Goal: Task Accomplishment & Management: Complete application form

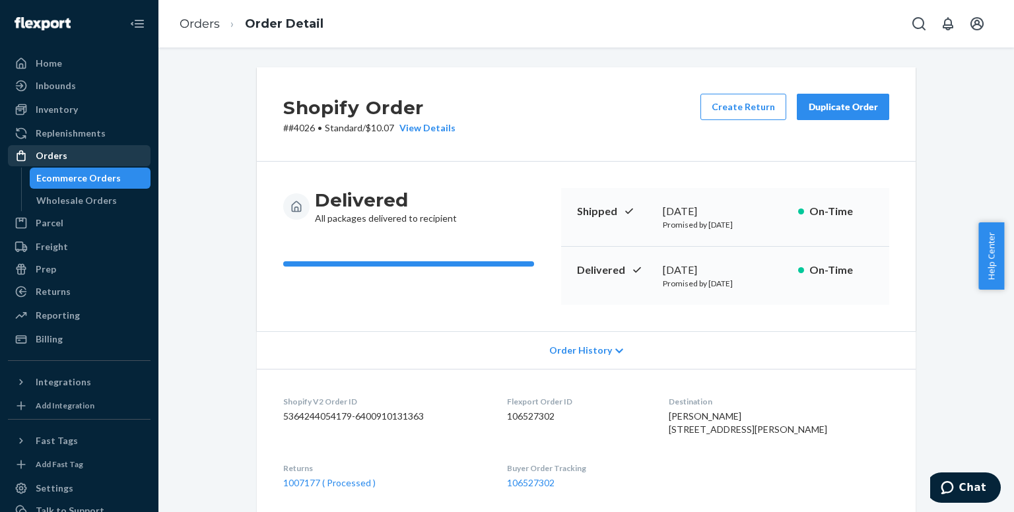
click at [67, 152] on div "Orders" at bounding box center [79, 156] width 140 height 18
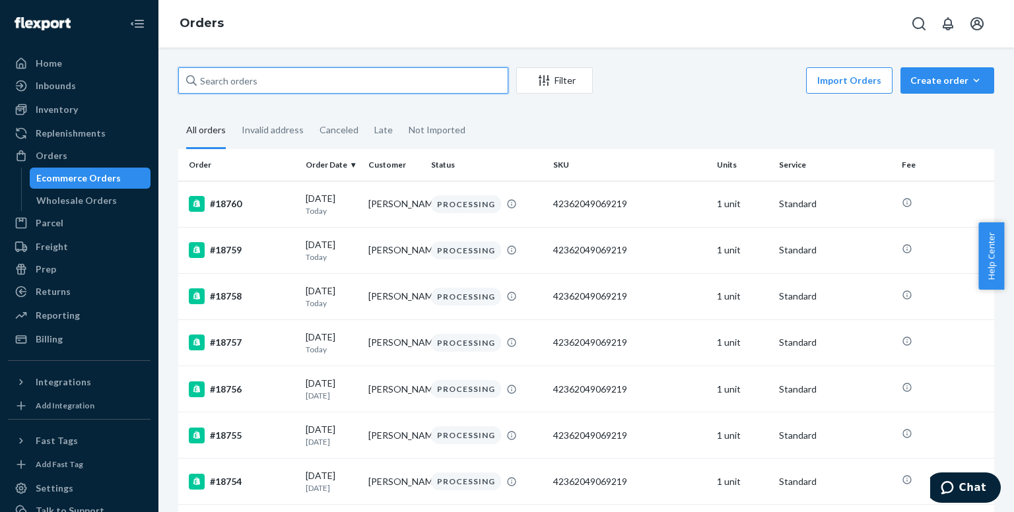
click at [305, 84] on input "text" at bounding box center [343, 80] width 330 height 26
paste input "[PERSON_NAME]"
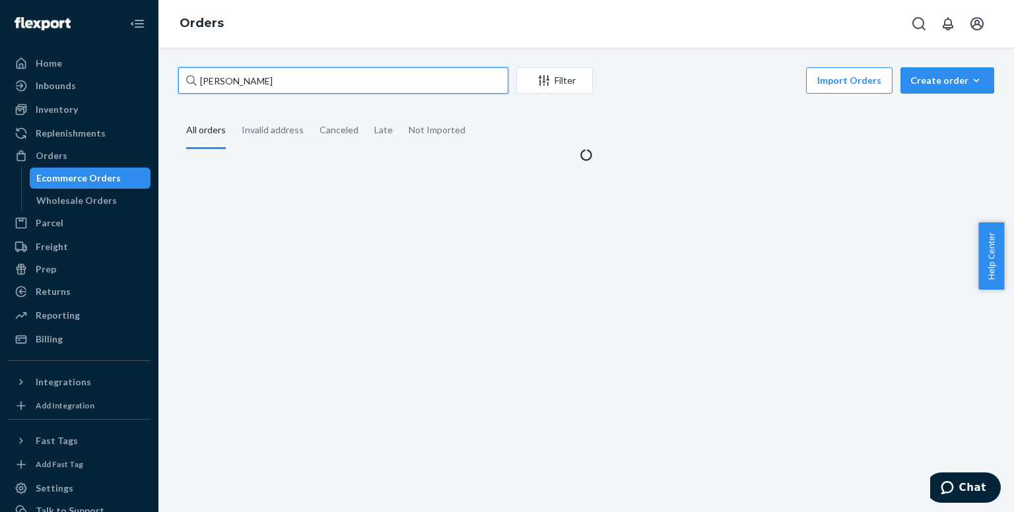
type input "[PERSON_NAME]"
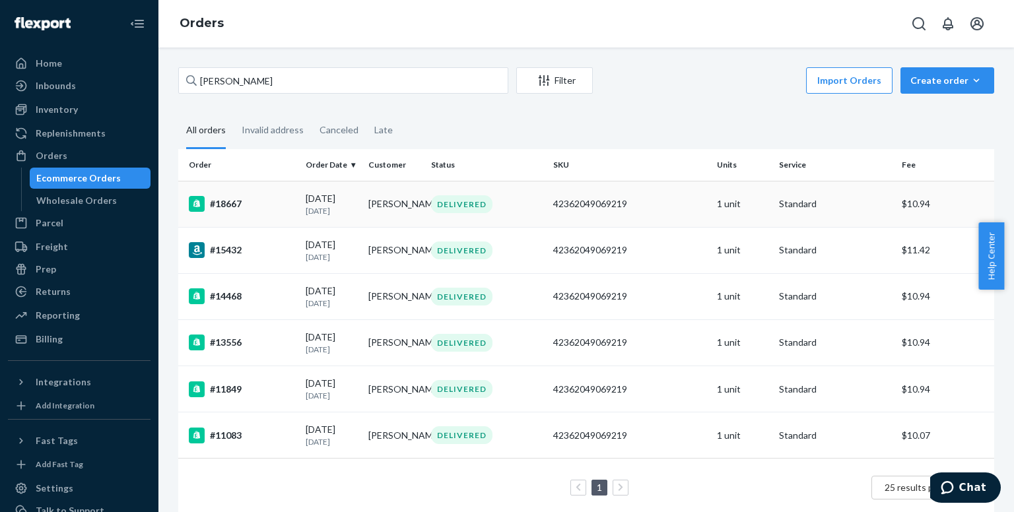
click at [231, 201] on div "#18667" at bounding box center [242, 204] width 106 height 16
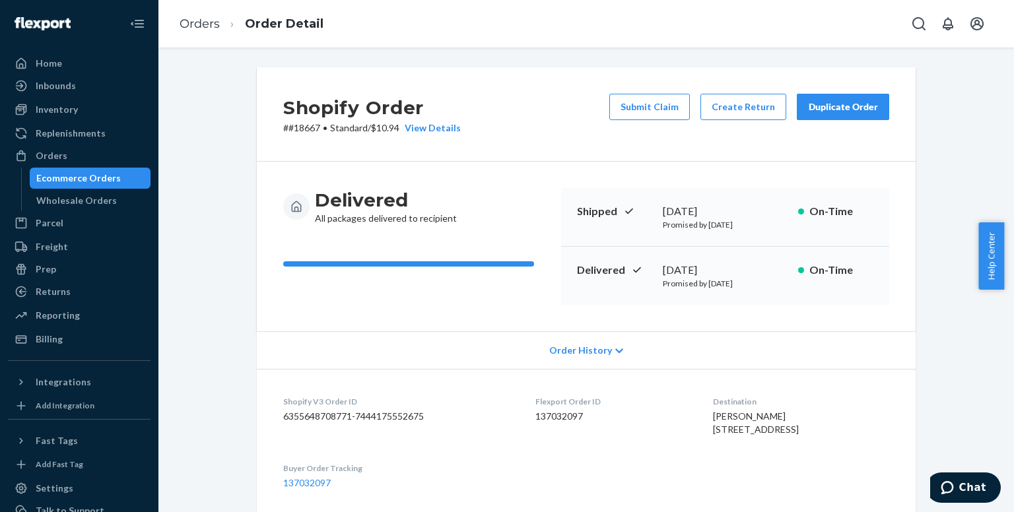
click at [834, 105] on div "Duplicate Order" at bounding box center [843, 106] width 70 height 13
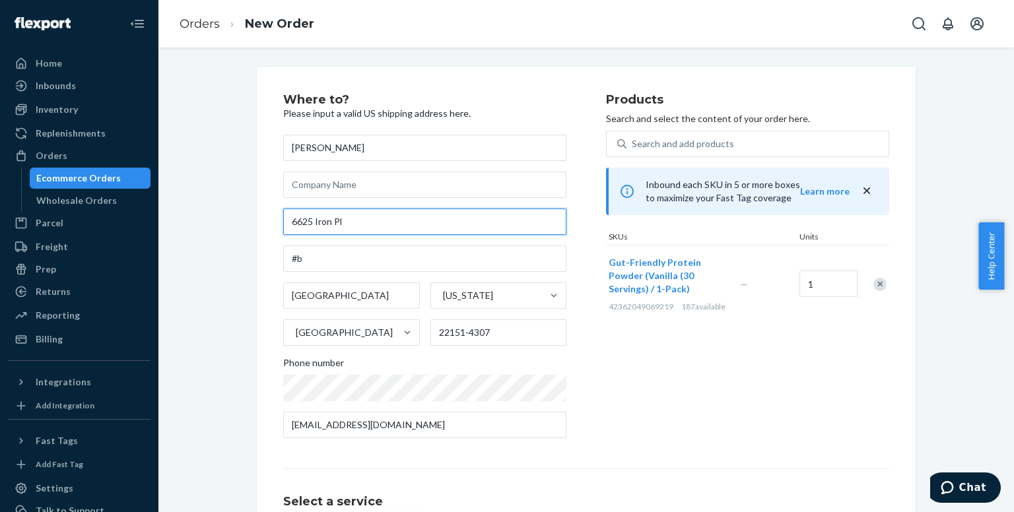
drag, startPoint x: 370, startPoint y: 223, endPoint x: 226, endPoint y: 216, distance: 143.4
click at [226, 216] on div "Where to? Please input a valid US shipping address here. [PERSON_NAME] [STREET_…" at bounding box center [586, 367] width 836 height 600
paste input "[STREET_ADDRESS]"
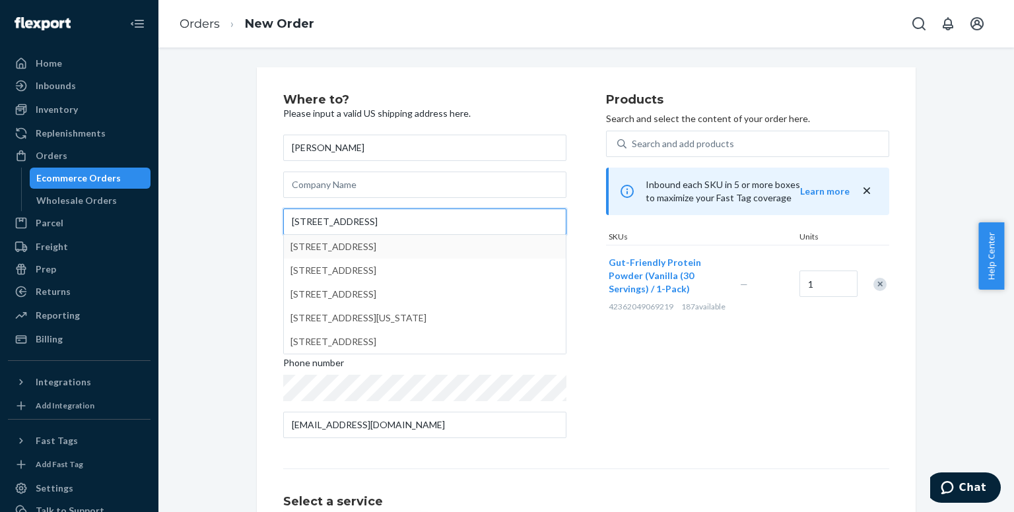
type input "[STREET_ADDRESS]"
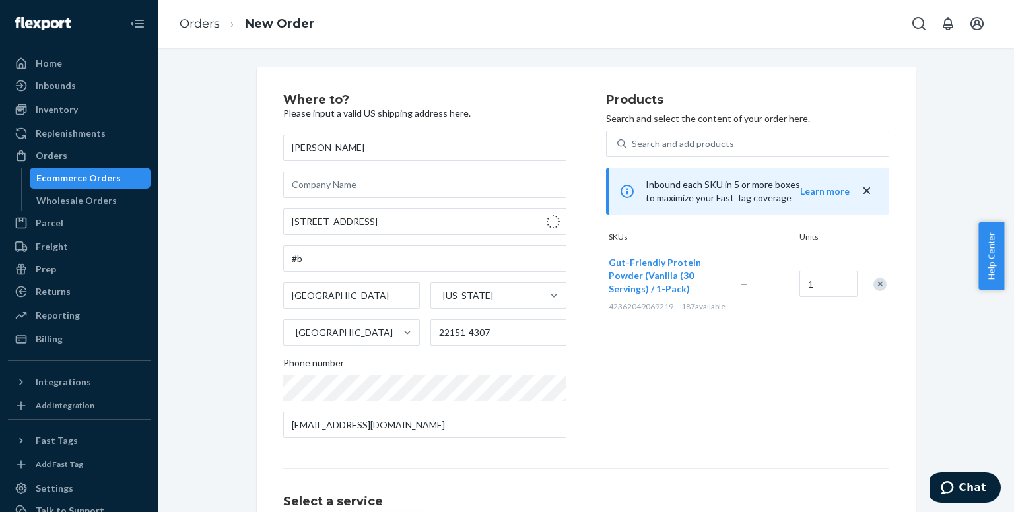
type input "[GEOGRAPHIC_DATA]"
type input "22314"
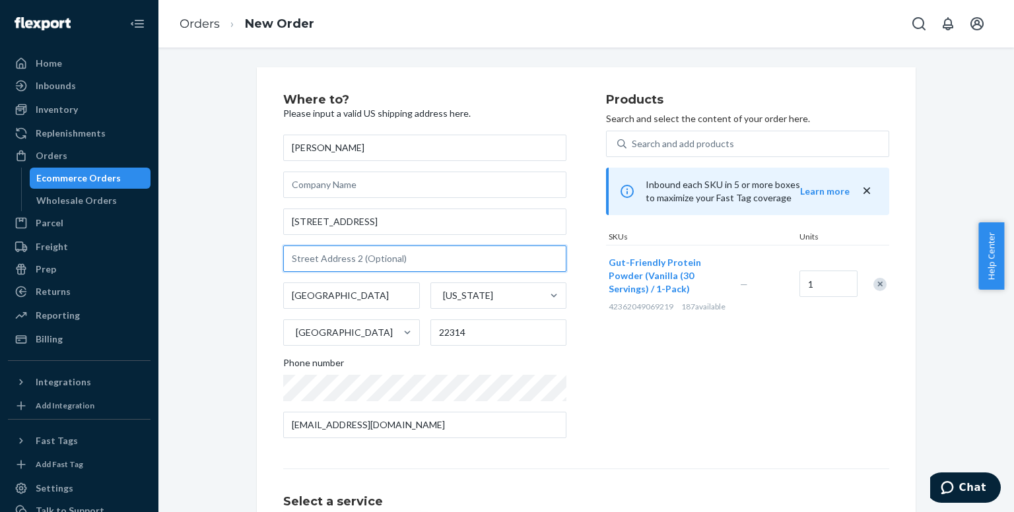
click at [375, 258] on input "text" at bounding box center [424, 259] width 283 height 26
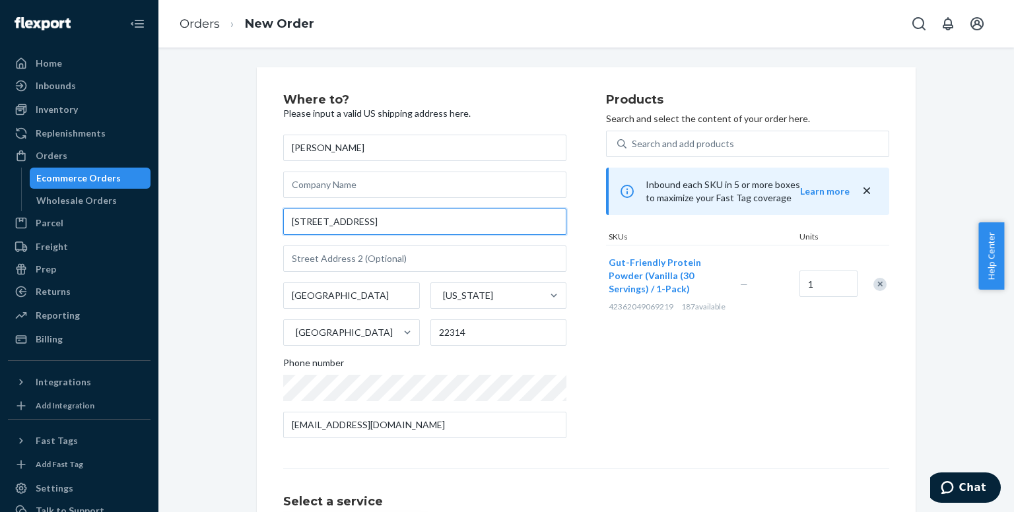
click at [428, 220] on input "[STREET_ADDRESS]" at bounding box center [424, 222] width 283 height 26
paste input "Apt 238"
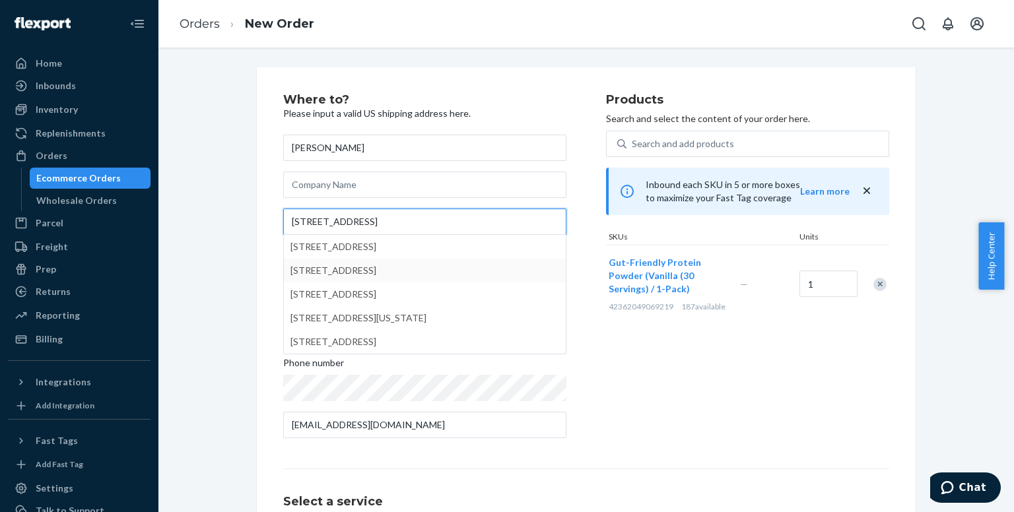
type input "[STREET_ADDRESS]"
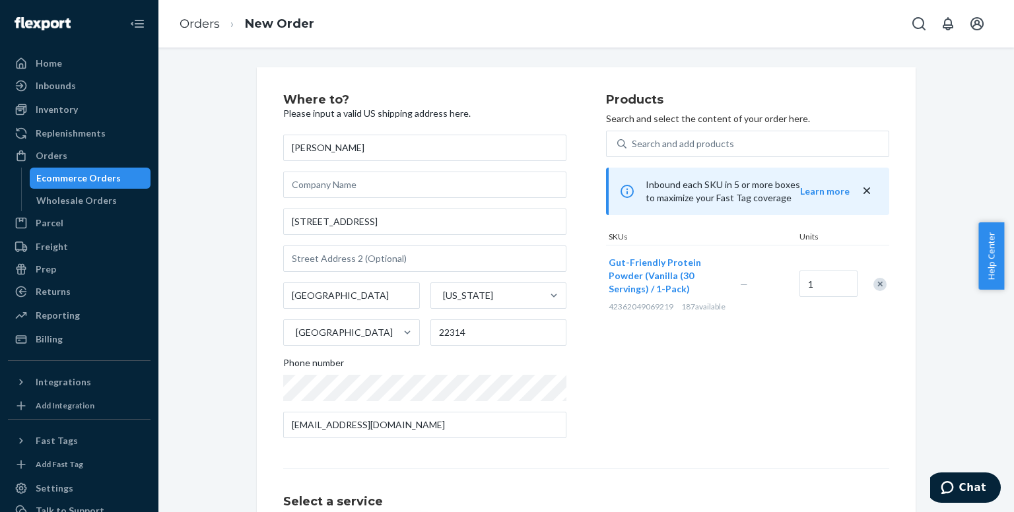
click at [676, 378] on div "Products Search and select the content of your order here. Search and add produ…" at bounding box center [747, 271] width 283 height 355
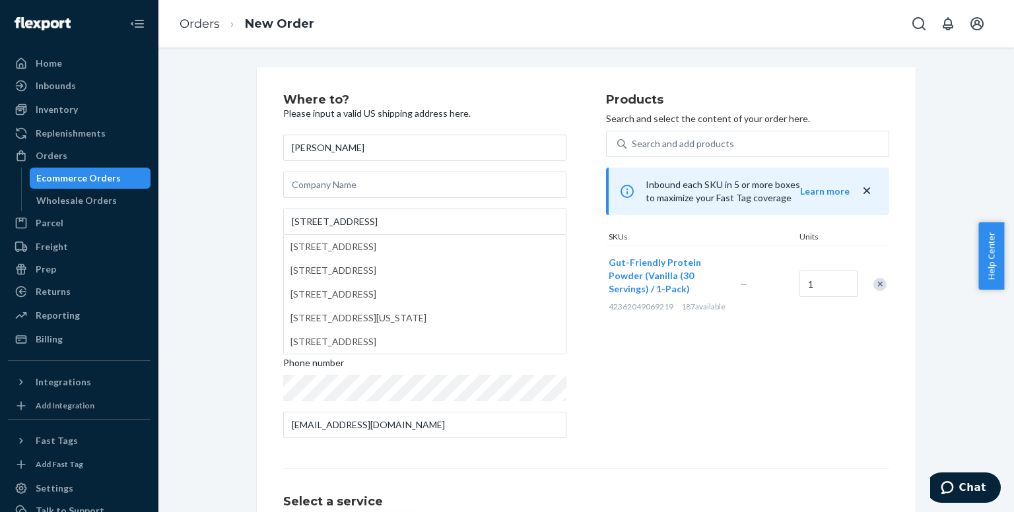
click at [702, 405] on div "Products Search and select the content of your order here. Search and add produ…" at bounding box center [747, 271] width 283 height 355
click at [702, 403] on div "Products Search and select the content of your order here. Search and add produ…" at bounding box center [747, 271] width 283 height 355
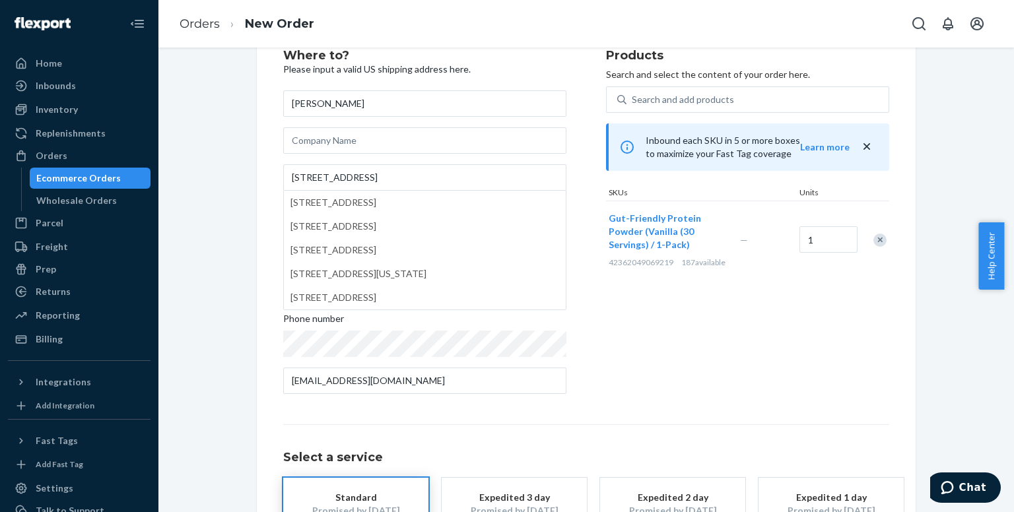
scroll to position [132, 0]
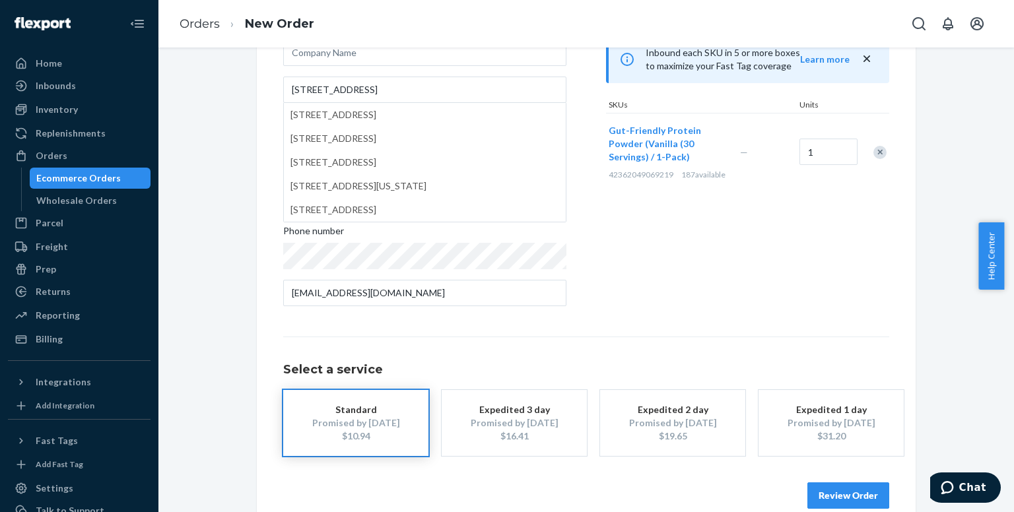
click at [689, 282] on div "Products Search and select the content of your order here. Search and add produ…" at bounding box center [747, 139] width 283 height 355
click at [847, 496] on button "Review Order" at bounding box center [848, 495] width 82 height 26
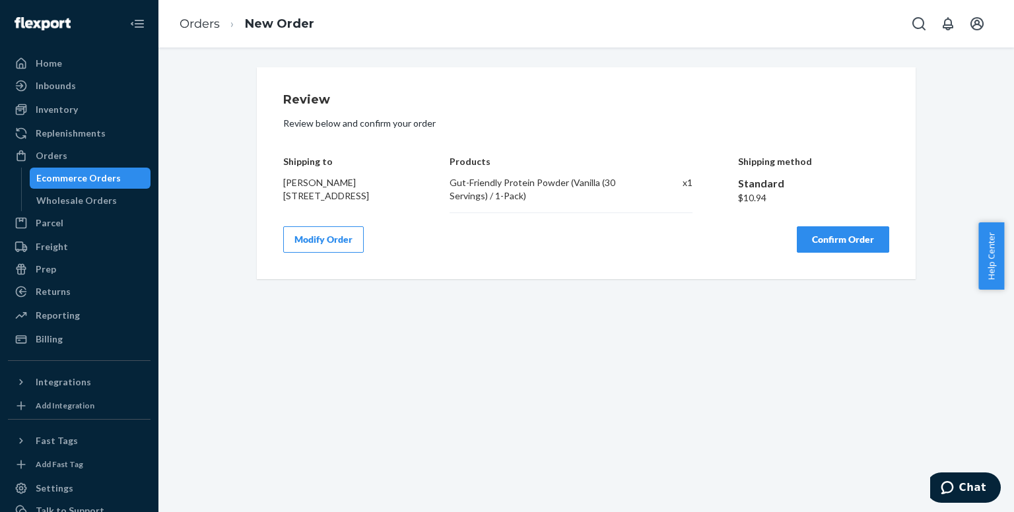
click at [828, 241] on button "Confirm Order" at bounding box center [843, 239] width 92 height 26
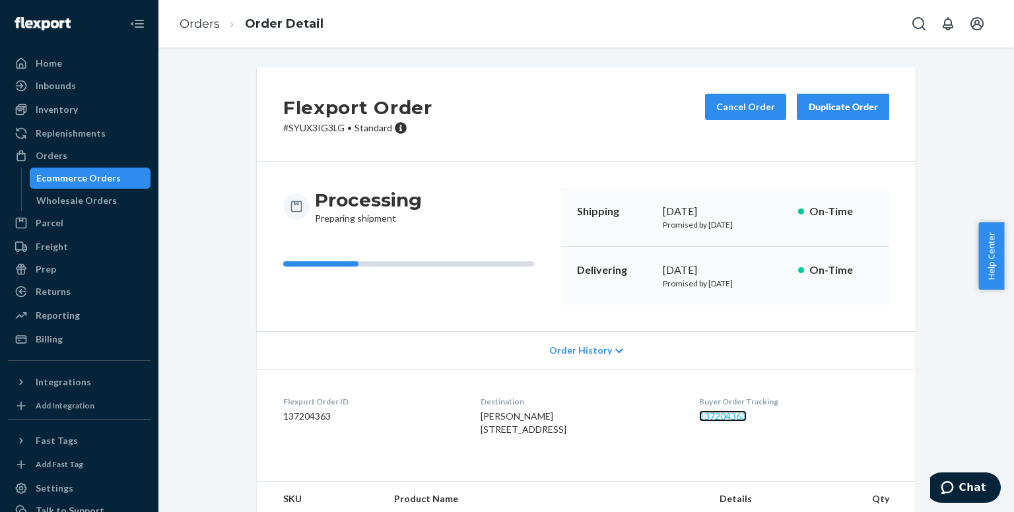
click at [721, 411] on link "137204363" at bounding box center [723, 416] width 48 height 11
drag, startPoint x: 63, startPoint y: 152, endPoint x: 118, endPoint y: 139, distance: 57.1
click at [63, 152] on div "Orders" at bounding box center [52, 155] width 32 height 13
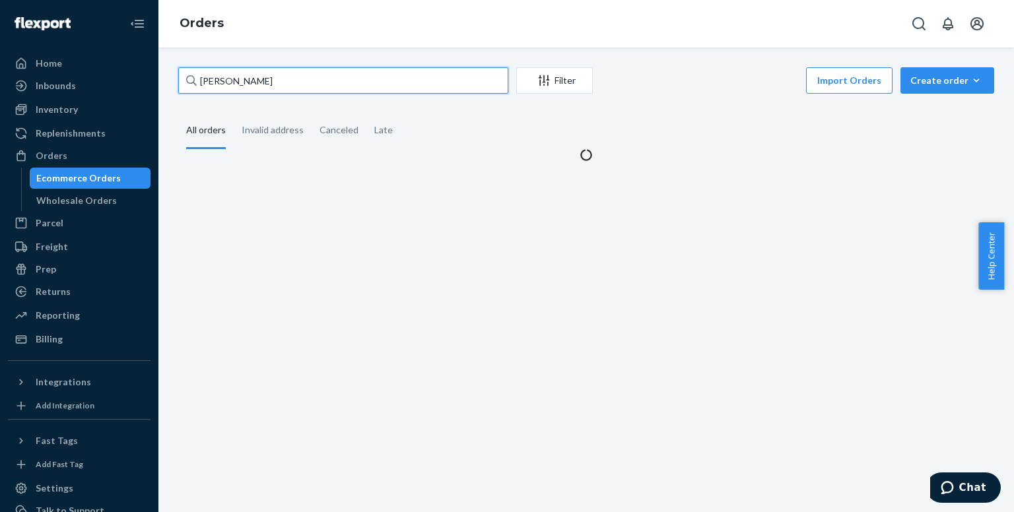
click at [335, 83] on input "[PERSON_NAME]" at bounding box center [343, 80] width 330 height 26
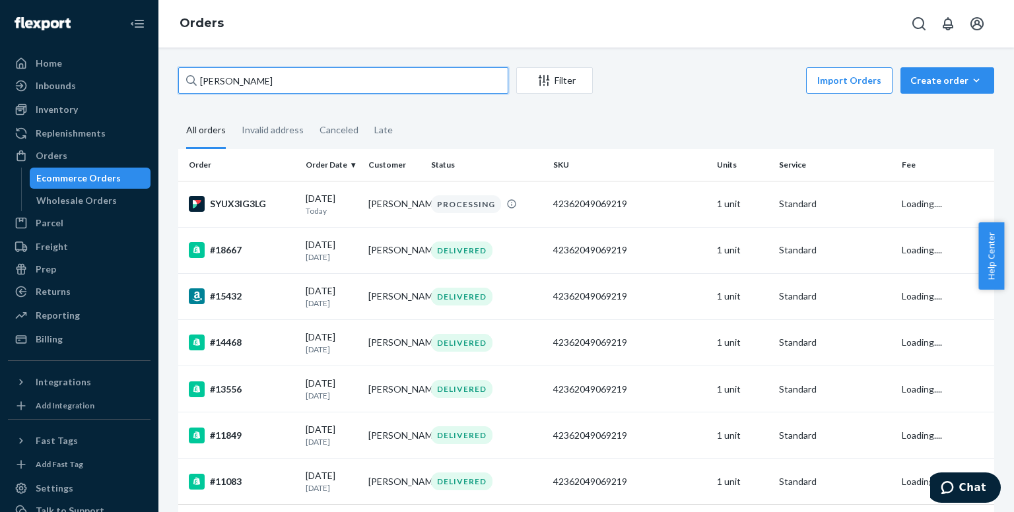
click at [333, 79] on input "[PERSON_NAME]" at bounding box center [343, 80] width 330 height 26
paste input "[PERSON_NAME]"
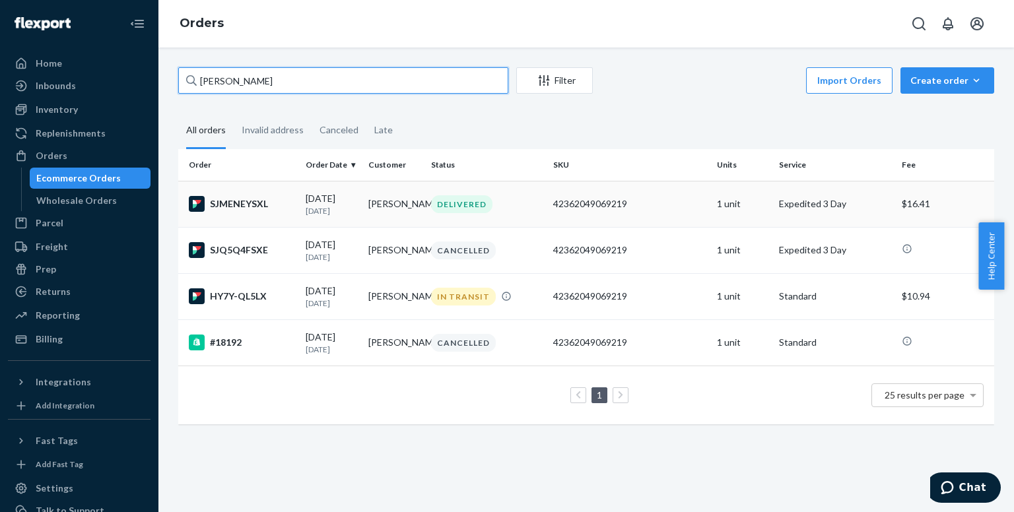
type input "[PERSON_NAME]"
click at [246, 209] on div "SJMENEYSXL" at bounding box center [242, 204] width 106 height 16
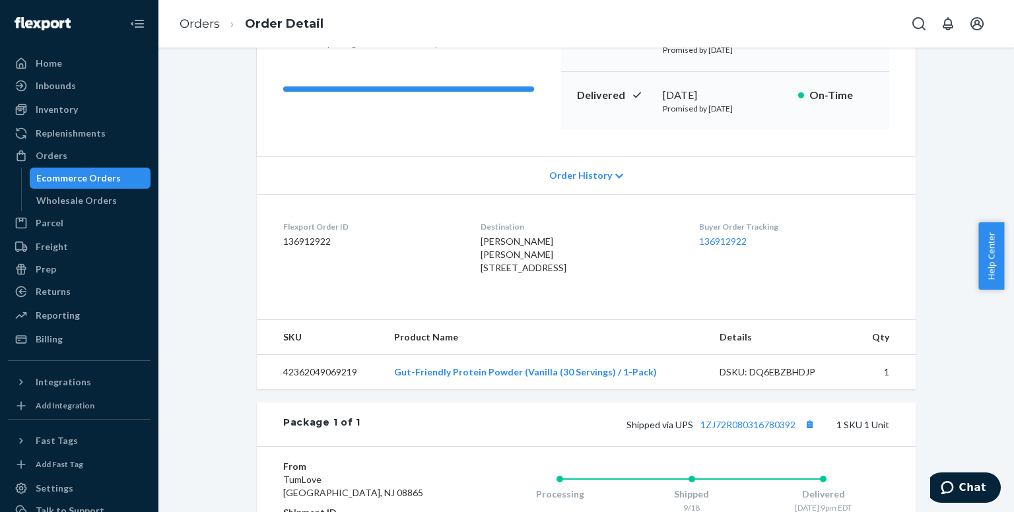
scroll to position [198, 0]
